Goal: Task Accomplishment & Management: Use online tool/utility

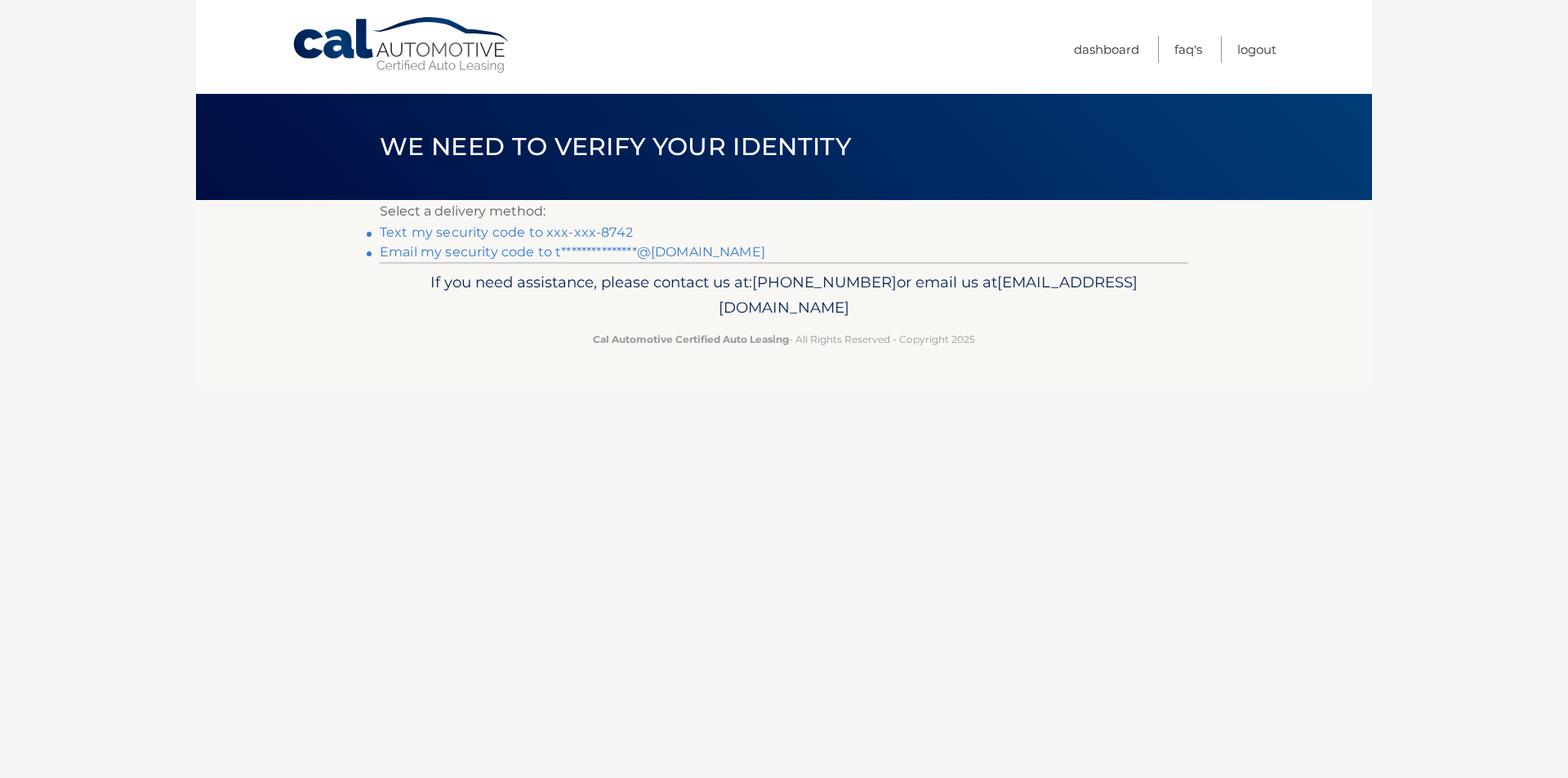
click at [534, 249] on link "**********" at bounding box center [573, 251] width 385 height 16
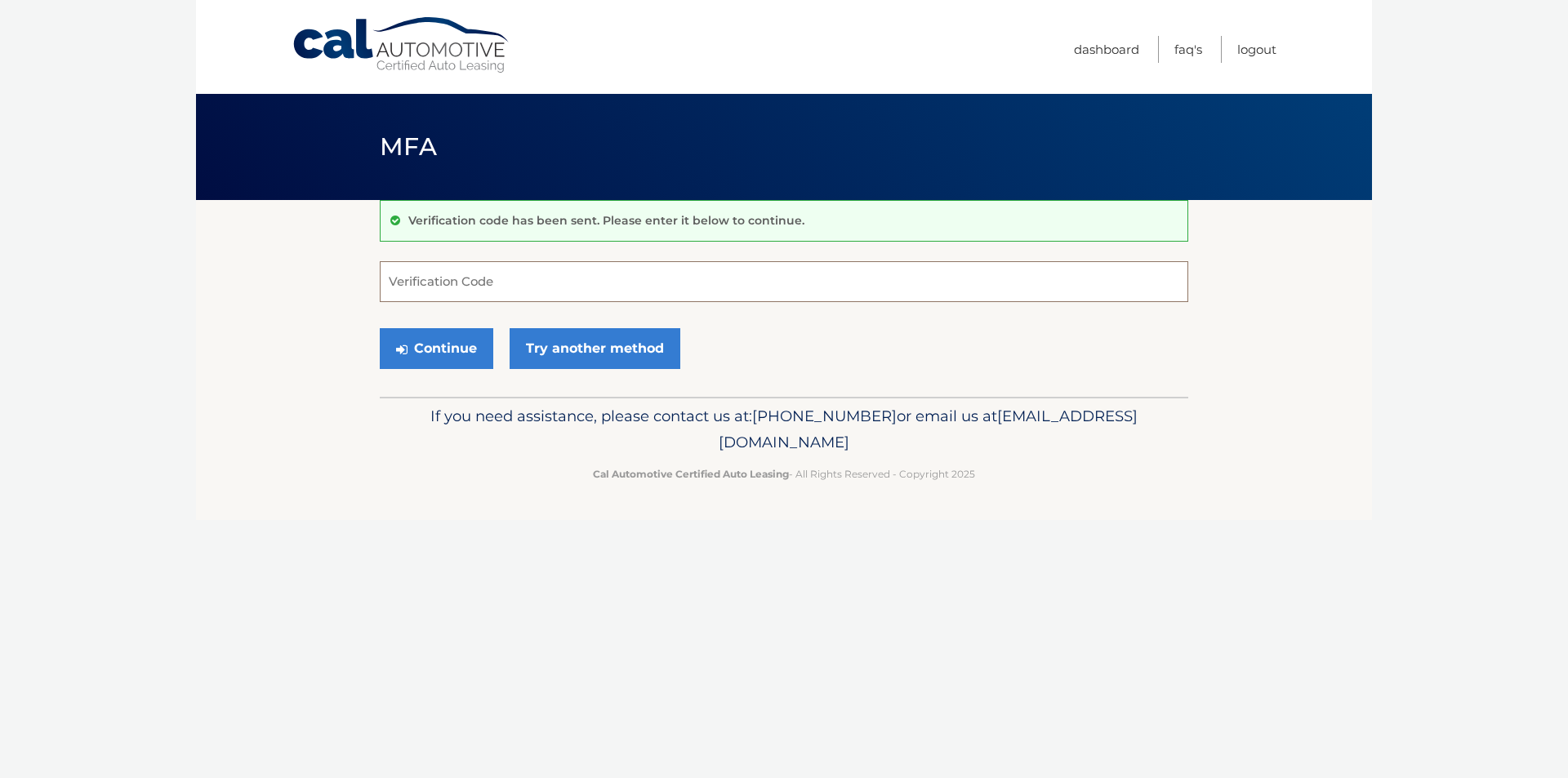
click at [474, 283] on input "Verification Code" at bounding box center [784, 281] width 809 height 41
type input "573325"
click at [461, 346] on button "Continue" at bounding box center [437, 349] width 113 height 41
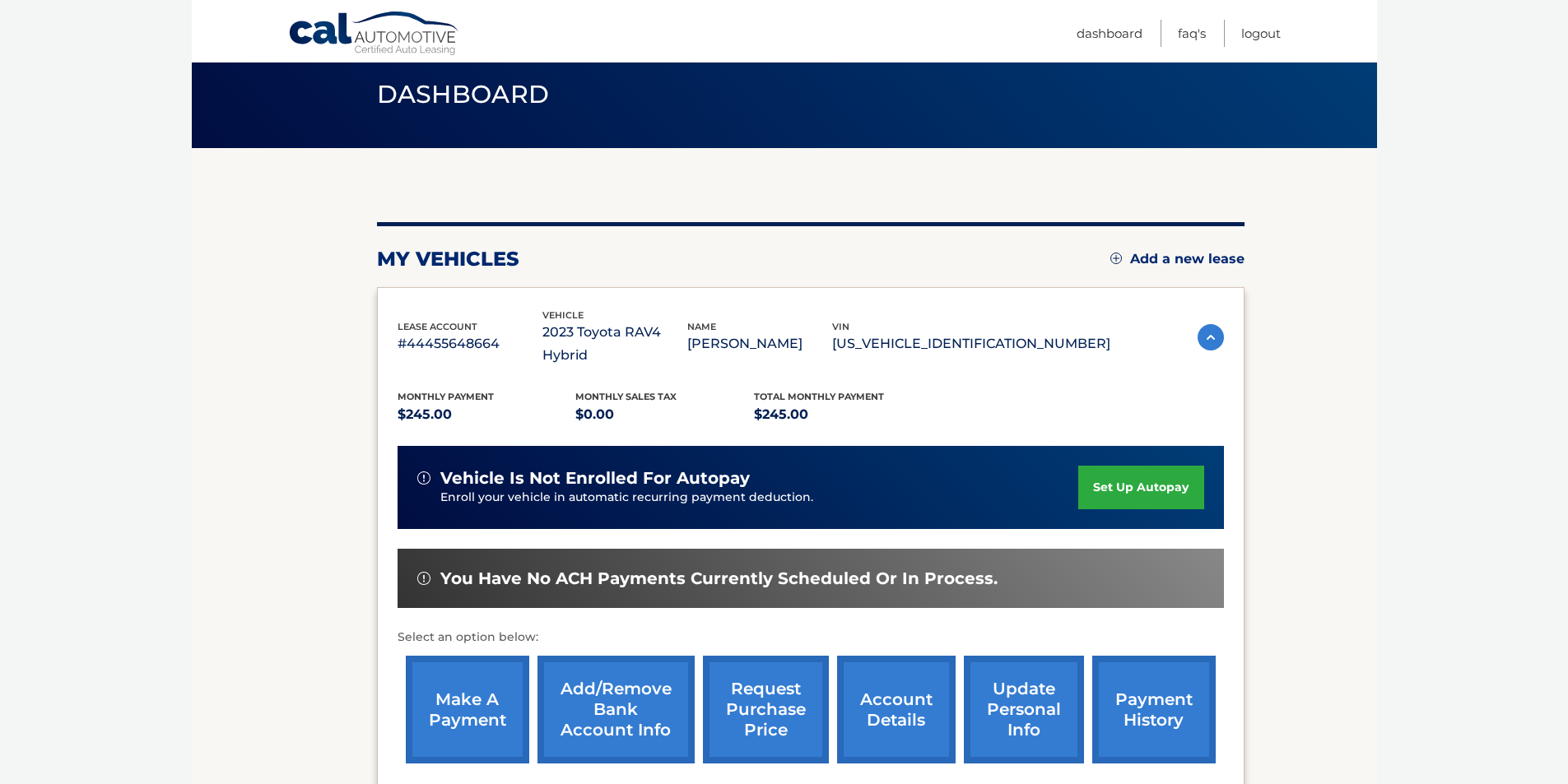
scroll to position [82, 0]
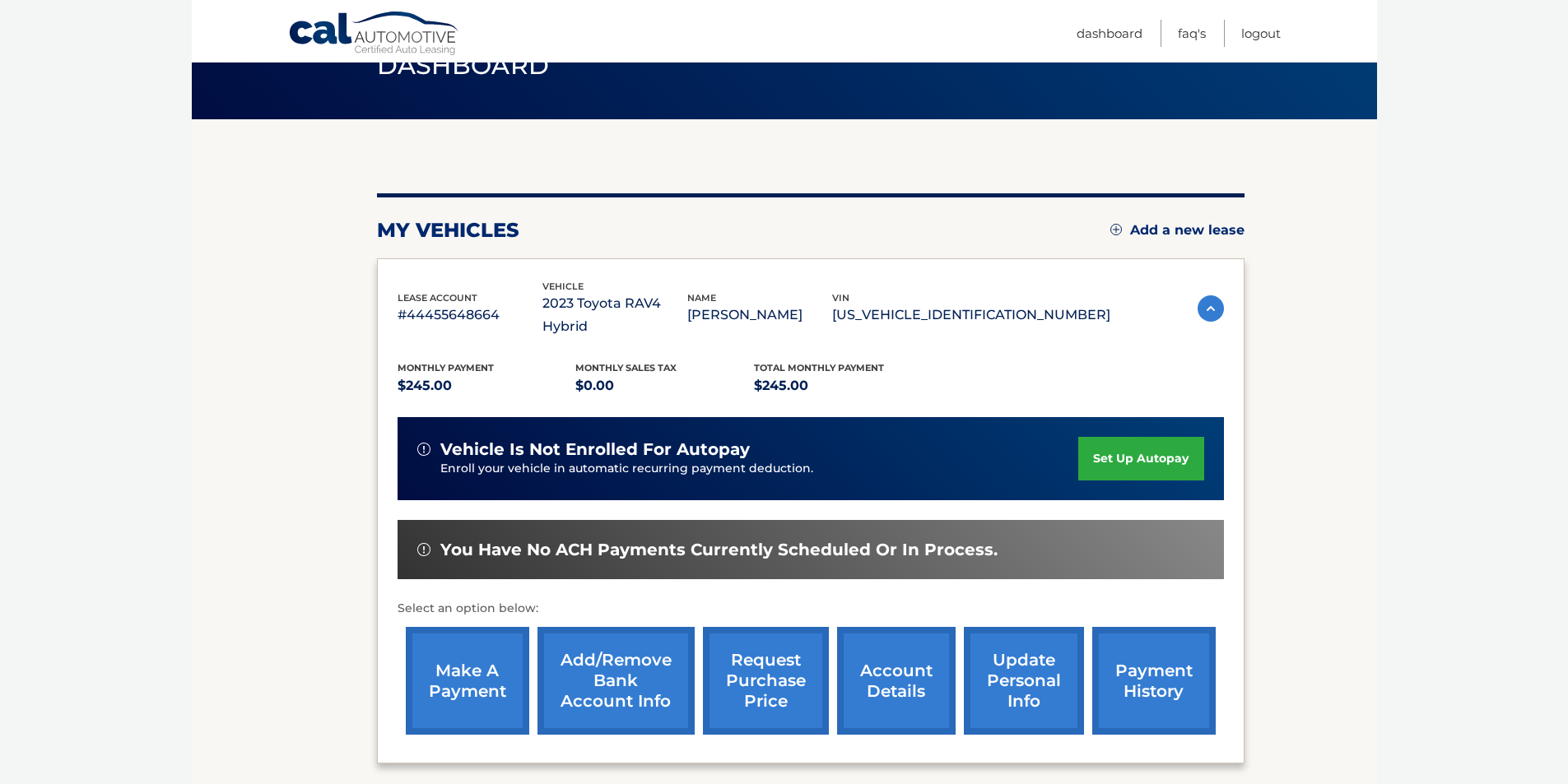
click at [480, 662] on link "make a payment" at bounding box center [467, 681] width 123 height 108
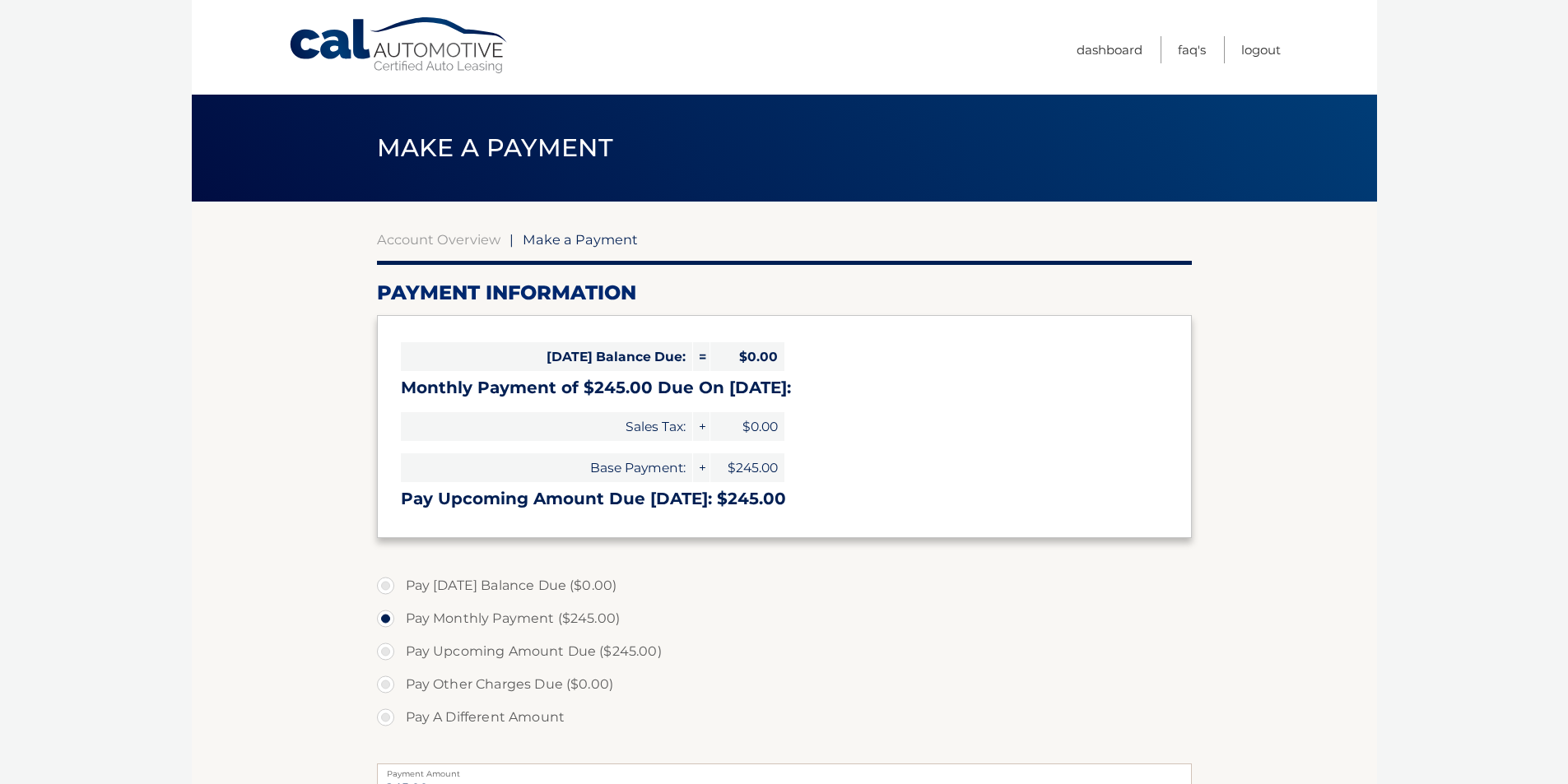
select select "NTExODhmMjktYTk5OC00YTNmLTlkOGEtMjY3YjI4ZmNlYWI3"
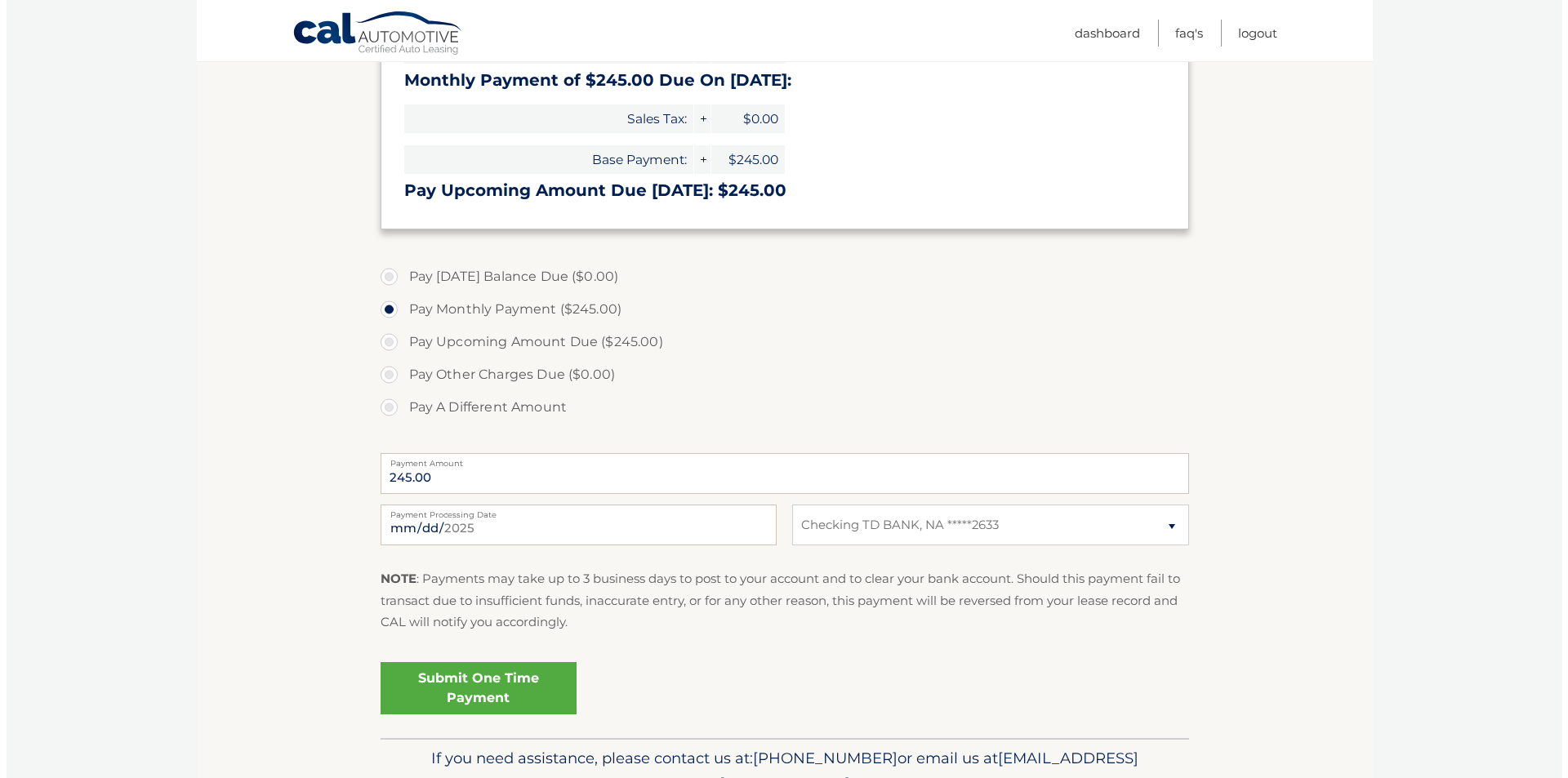
scroll to position [327, 0]
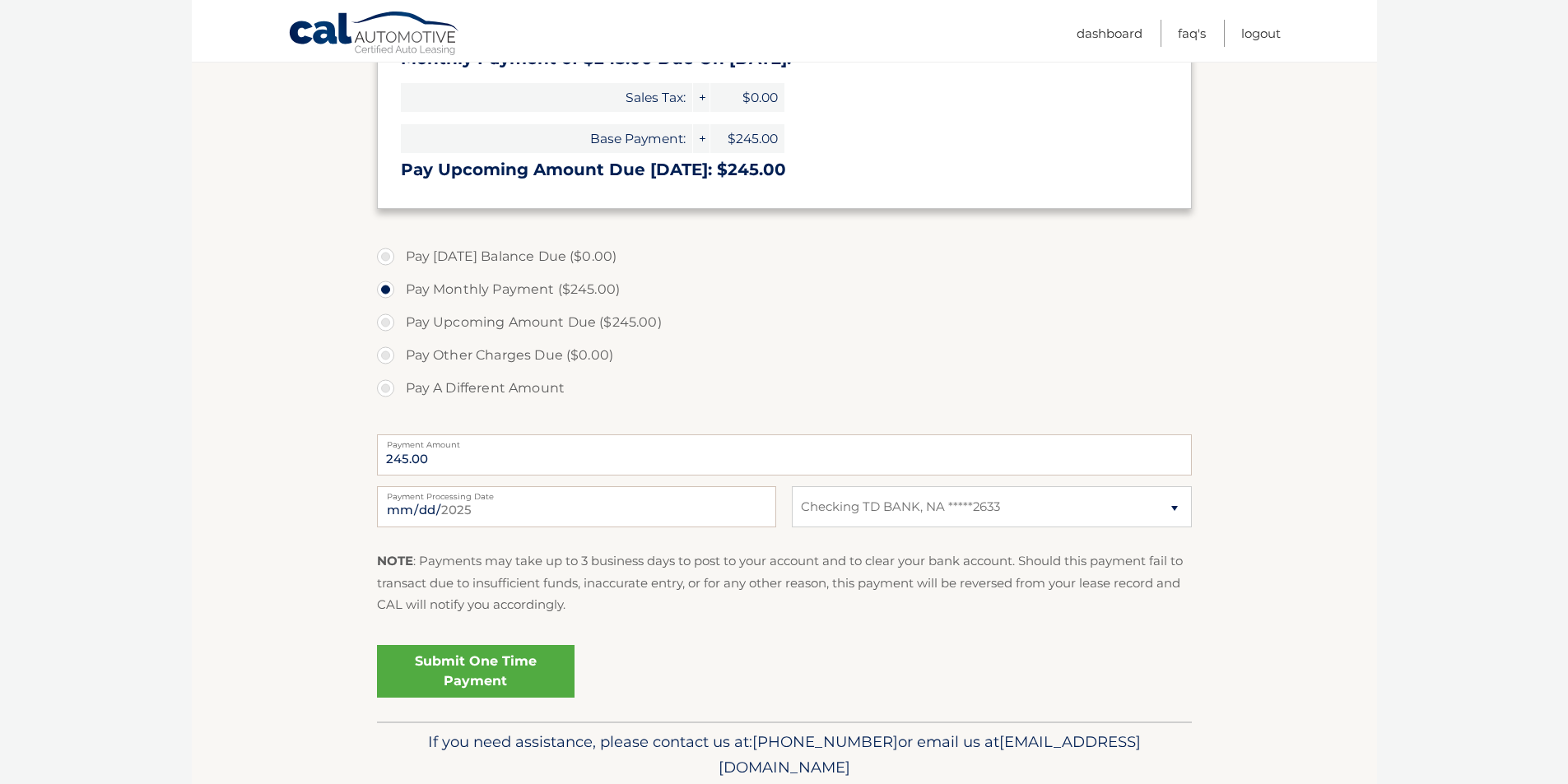
click at [511, 668] on link "Submit One Time Payment" at bounding box center [476, 671] width 198 height 52
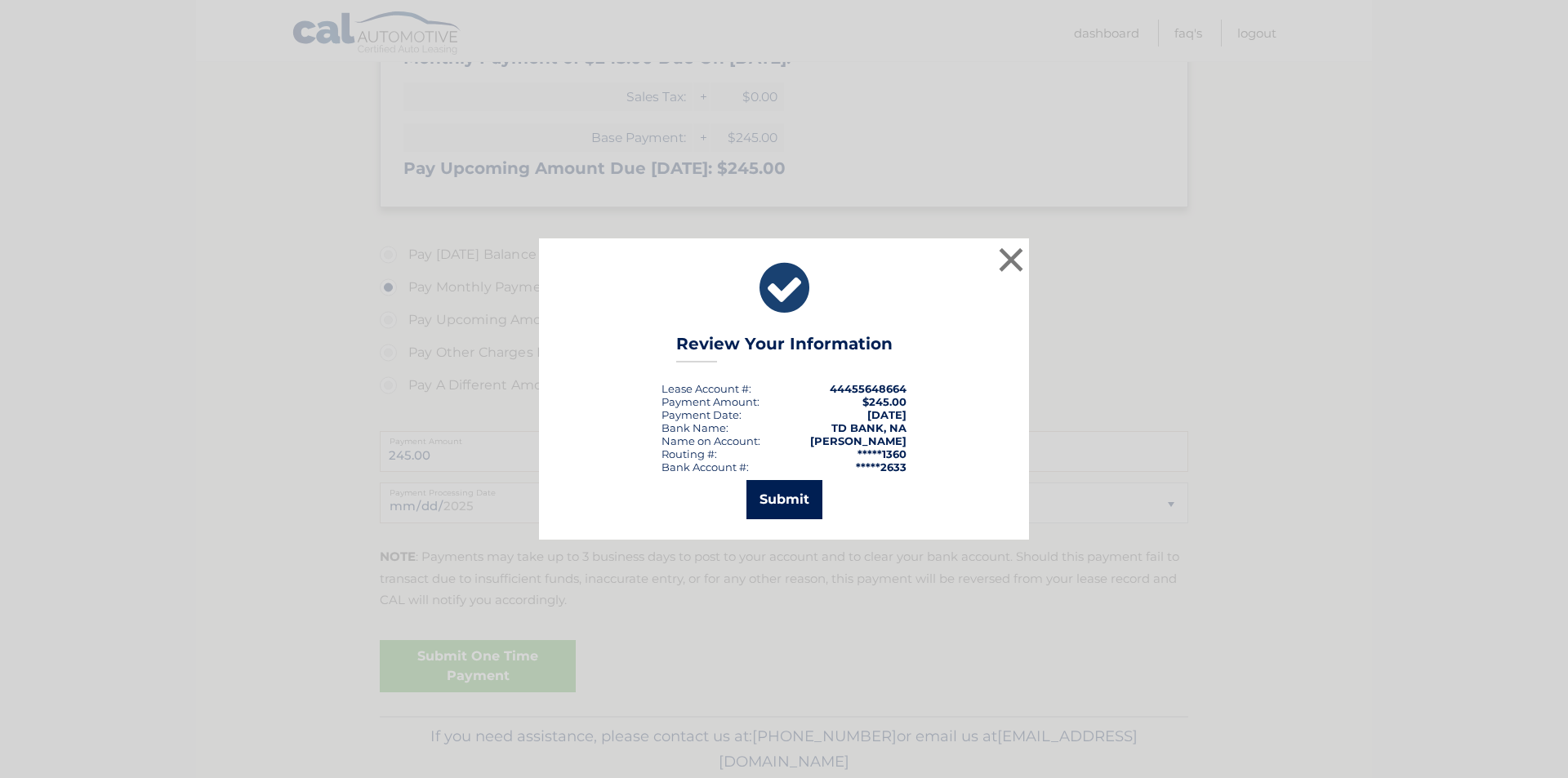
click at [788, 501] on button "Submit" at bounding box center [784, 499] width 76 height 39
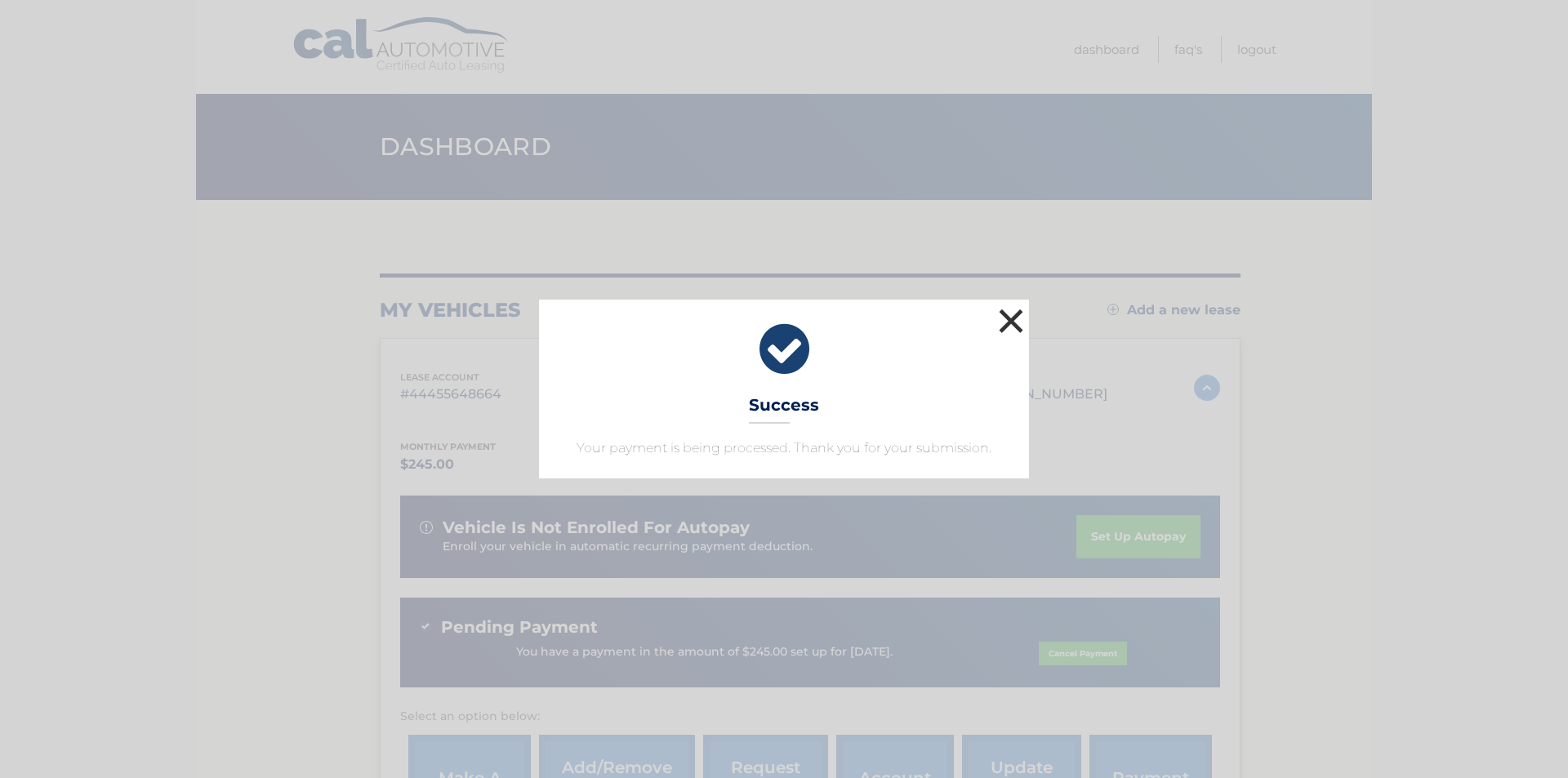
click at [1017, 321] on button "×" at bounding box center [1012, 321] width 33 height 33
